Goal: Task Accomplishment & Management: Complete application form

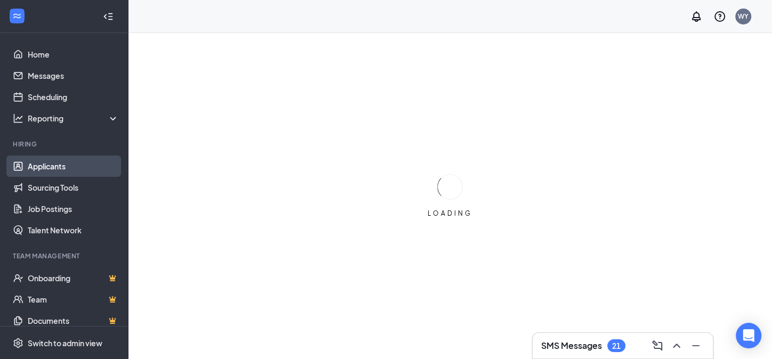
click at [54, 167] on link "Applicants" at bounding box center [73, 166] width 91 height 21
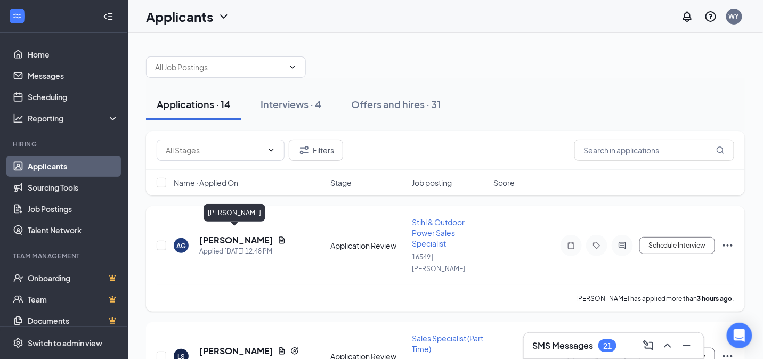
click at [232, 236] on h5 "[PERSON_NAME]" at bounding box center [236, 241] width 74 height 12
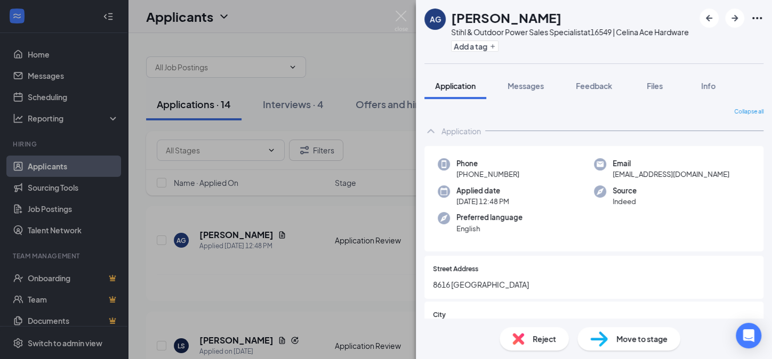
click at [272, 232] on div "AG [PERSON_NAME] Stihl & Outdoor Power Sales Specialist at 16549 | [PERSON_NAME…" at bounding box center [386, 179] width 772 height 359
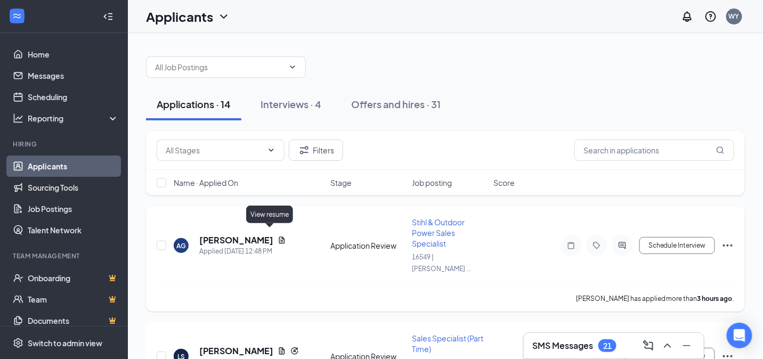
click at [278, 236] on icon "Document" at bounding box center [282, 240] width 9 height 9
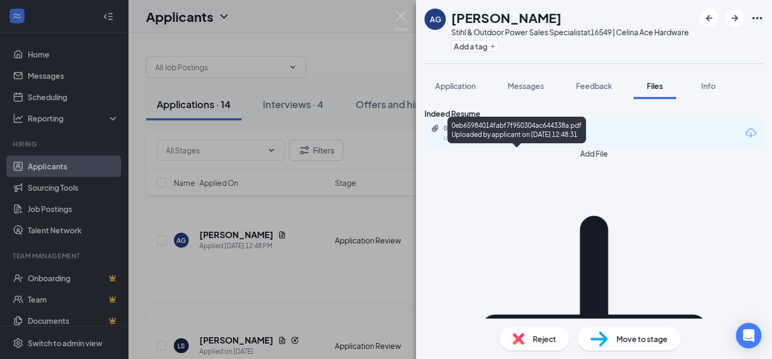
click at [478, 133] on div "0eb65984014fabf7f950304ac644338a.pdf" at bounding box center [518, 128] width 149 height 9
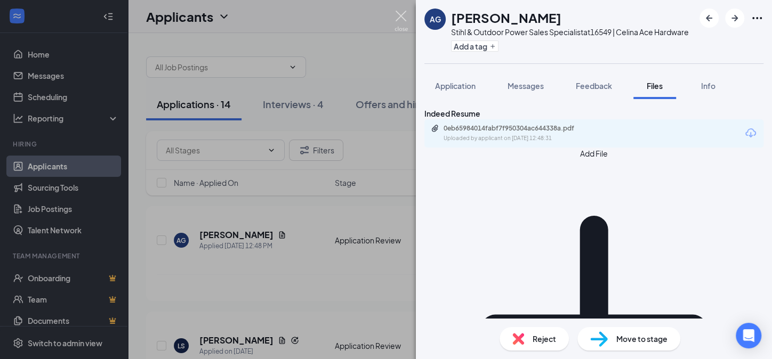
click at [398, 14] on img at bounding box center [401, 21] width 13 height 21
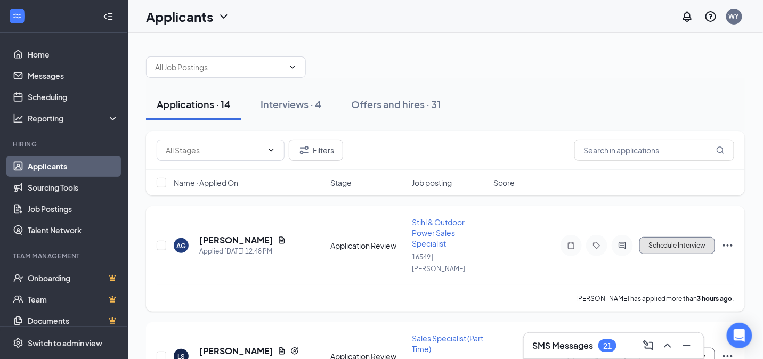
click at [654, 238] on button "Schedule Interview" at bounding box center [678, 245] width 76 height 17
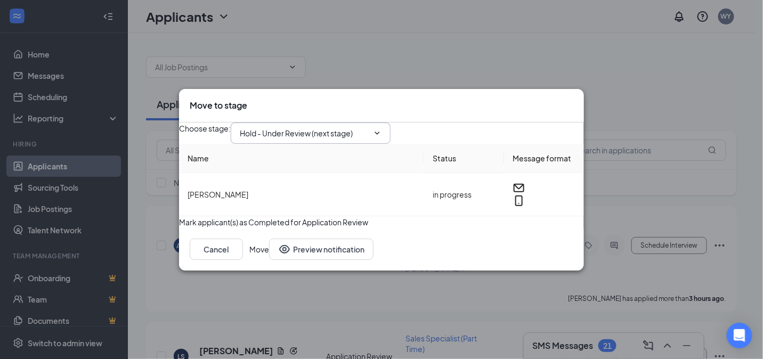
click at [382, 129] on icon "ChevronDown" at bounding box center [377, 133] width 9 height 9
click at [380, 132] on icon "ChevronDown" at bounding box center [377, 133] width 5 height 3
click at [382, 129] on icon "ChevronDown" at bounding box center [377, 133] width 9 height 9
click at [359, 128] on input "Hold - Under Review (next stage)" at bounding box center [304, 133] width 129 height 12
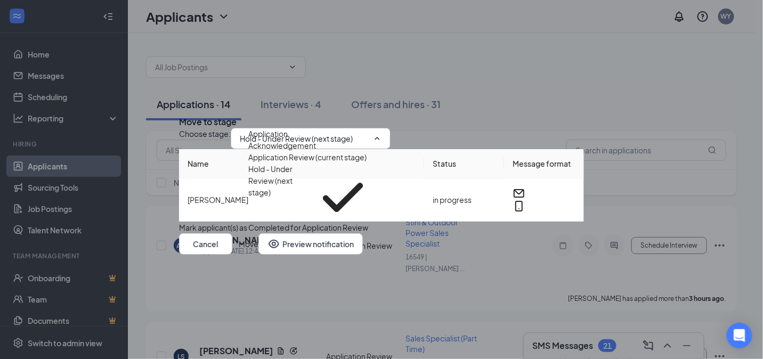
click at [305, 232] on div "Onsite Interview" at bounding box center [276, 238] width 57 height 12
type input "Onsite Interview"
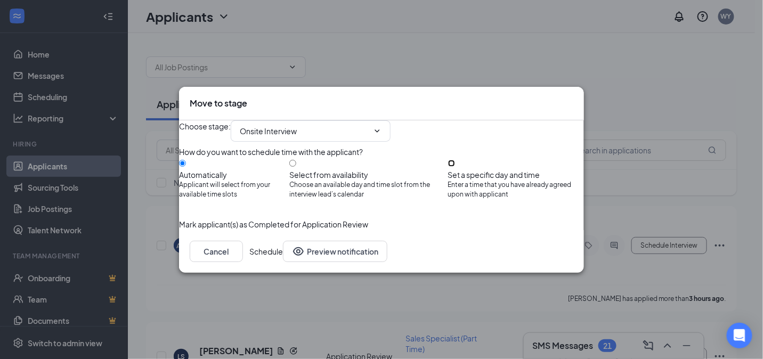
click at [455, 161] on input "Set a specific day and time Enter a time that you have already agreed upon with…" at bounding box center [451, 163] width 7 height 7
radio input "true"
radio input "false"
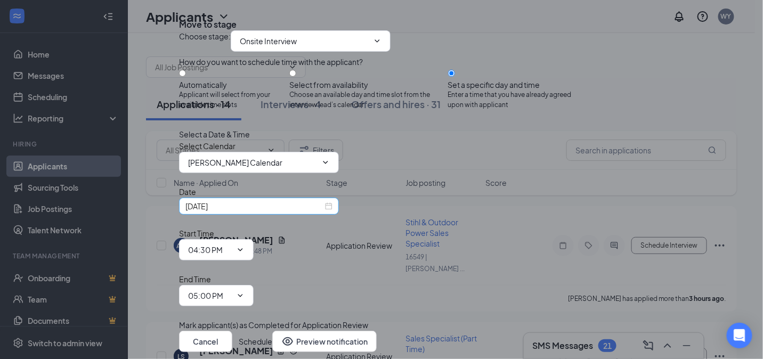
click at [333, 212] on div "[DATE]" at bounding box center [259, 206] width 147 height 12
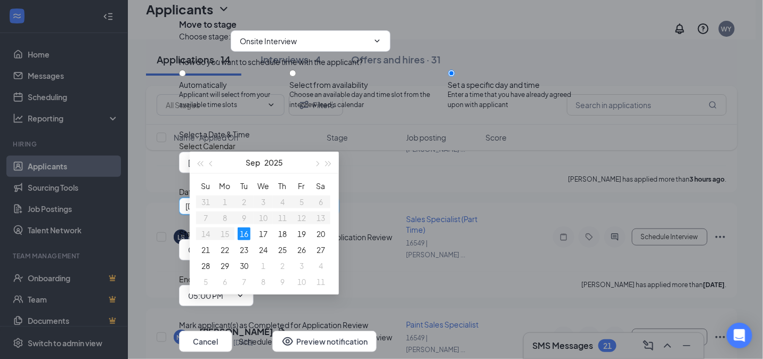
scroll to position [142, 0]
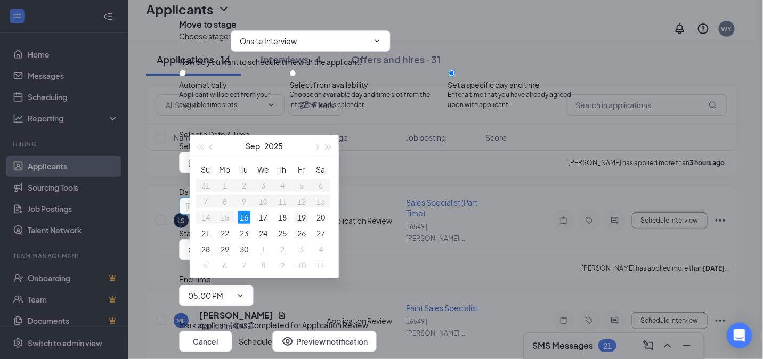
type input "[DATE]"
click at [301, 218] on div "19" at bounding box center [301, 217] width 13 height 13
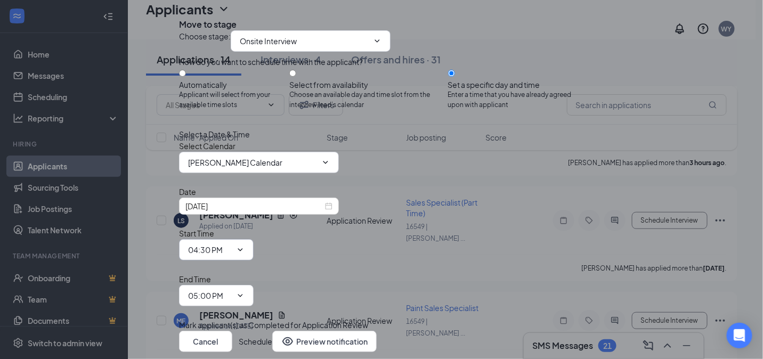
click at [245, 254] on icon "ChevronDown" at bounding box center [240, 250] width 9 height 9
click at [232, 256] on input "04:30 PM" at bounding box center [210, 250] width 44 height 12
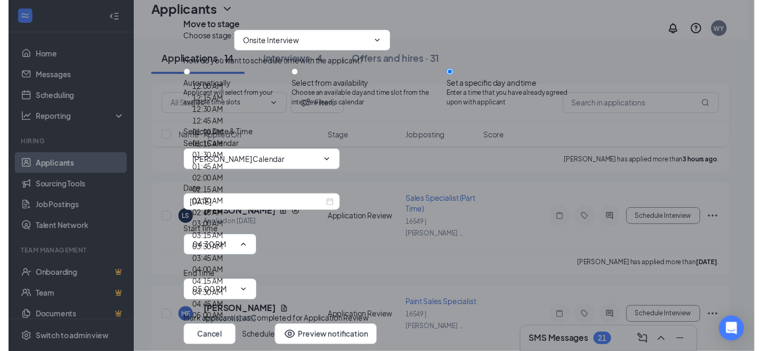
scroll to position [1564, 0]
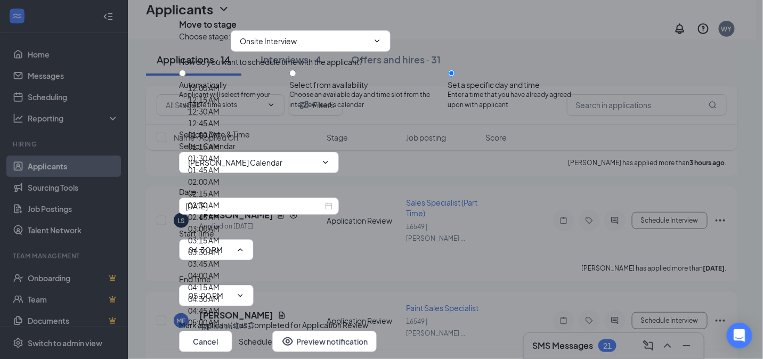
type input "04:00 PM"
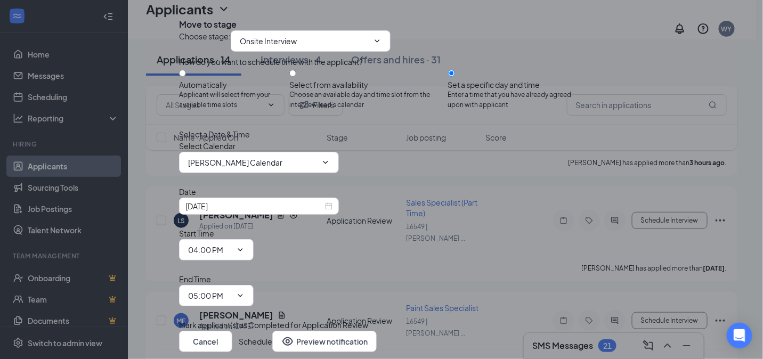
click at [272, 331] on button "Schedule" at bounding box center [256, 341] width 34 height 21
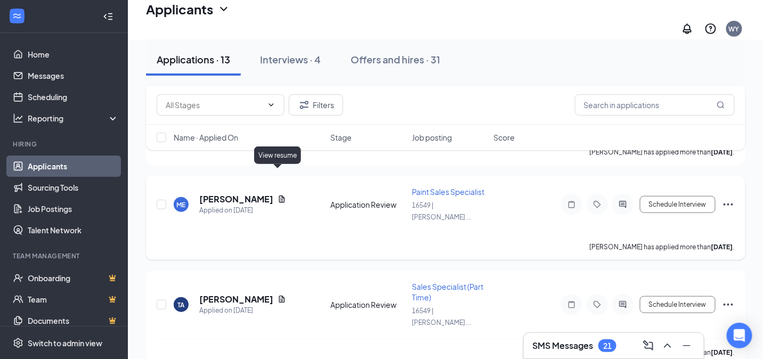
click at [278, 195] on icon "Document" at bounding box center [282, 199] width 9 height 9
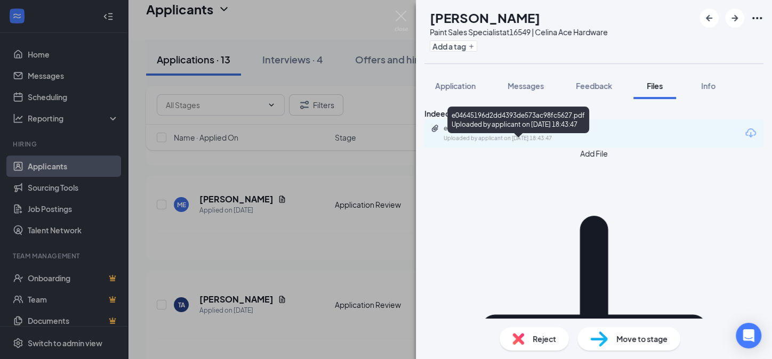
click at [525, 133] on div "e04645196d2dd4393de573ac98fc5627.pdf" at bounding box center [518, 128] width 149 height 9
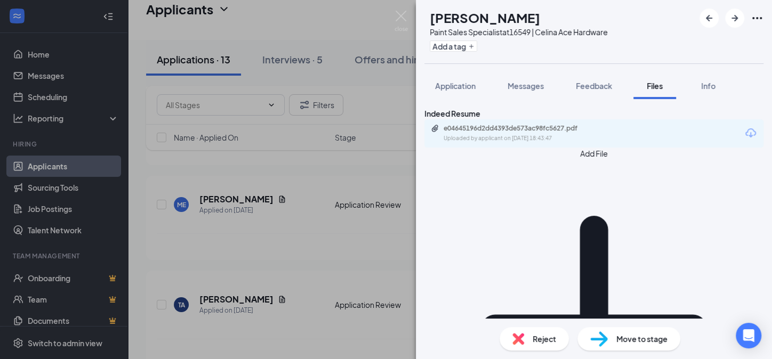
click at [221, 224] on div "ME [PERSON_NAME] Paint Sales Specialist at 16549 | [PERSON_NAME] Hardware Add a…" at bounding box center [386, 179] width 772 height 359
